Goal: Navigation & Orientation: Find specific page/section

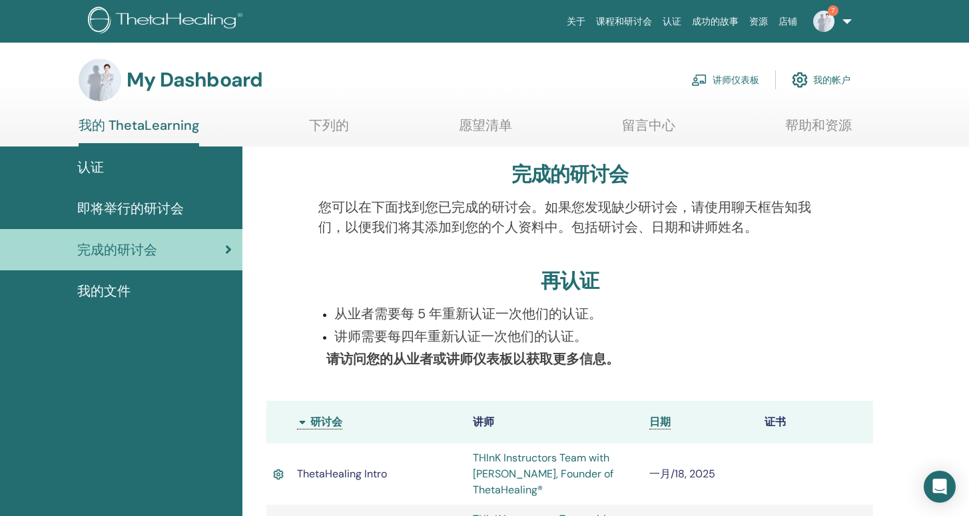
click at [735, 81] on link "讲师仪表板" at bounding box center [725, 79] width 68 height 29
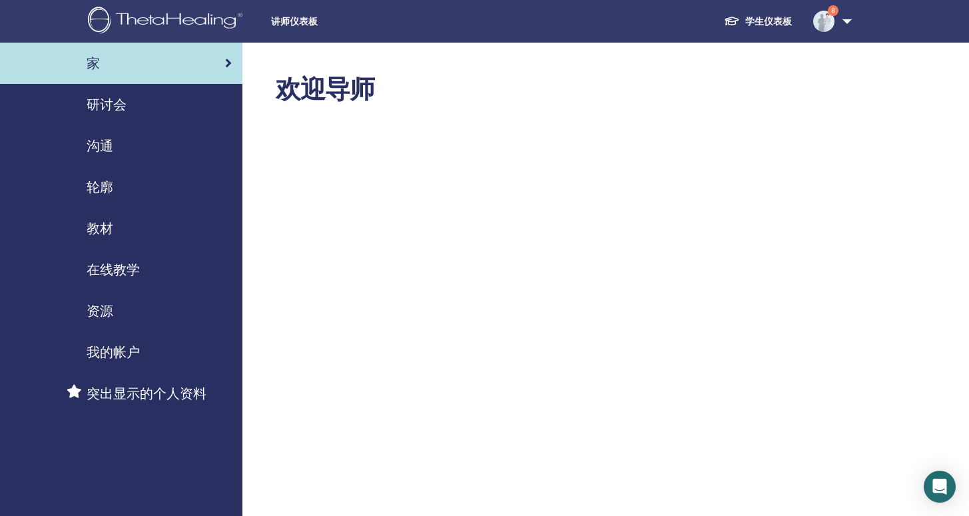
click at [113, 103] on span "研讨会" at bounding box center [107, 105] width 40 height 20
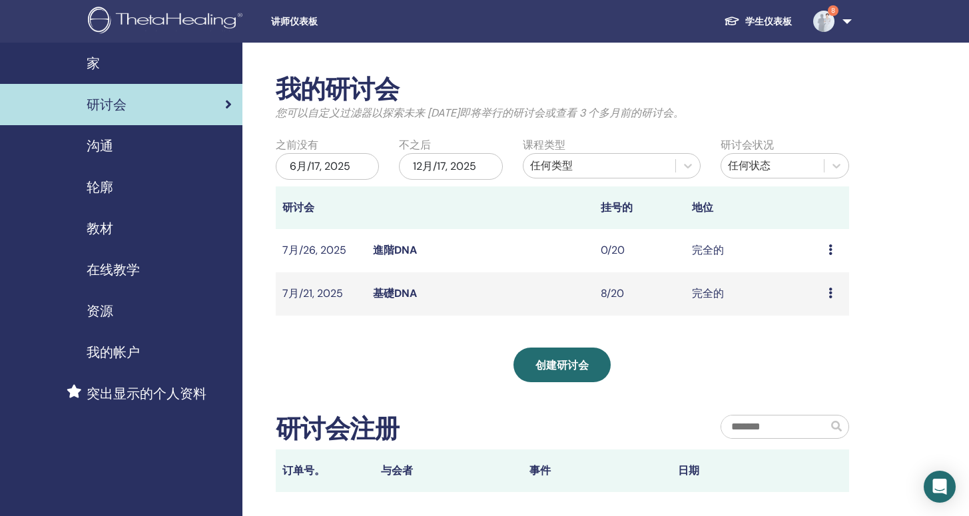
click at [832, 21] on img at bounding box center [823, 21] width 21 height 21
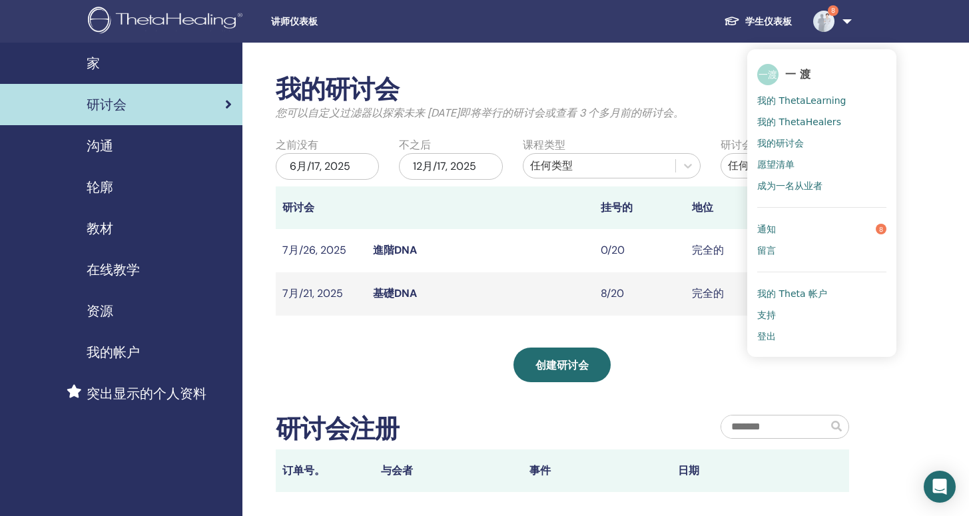
click at [812, 104] on span "我的 ThetaLearning" at bounding box center [801, 101] width 89 height 12
